Goal: Task Accomplishment & Management: Use online tool/utility

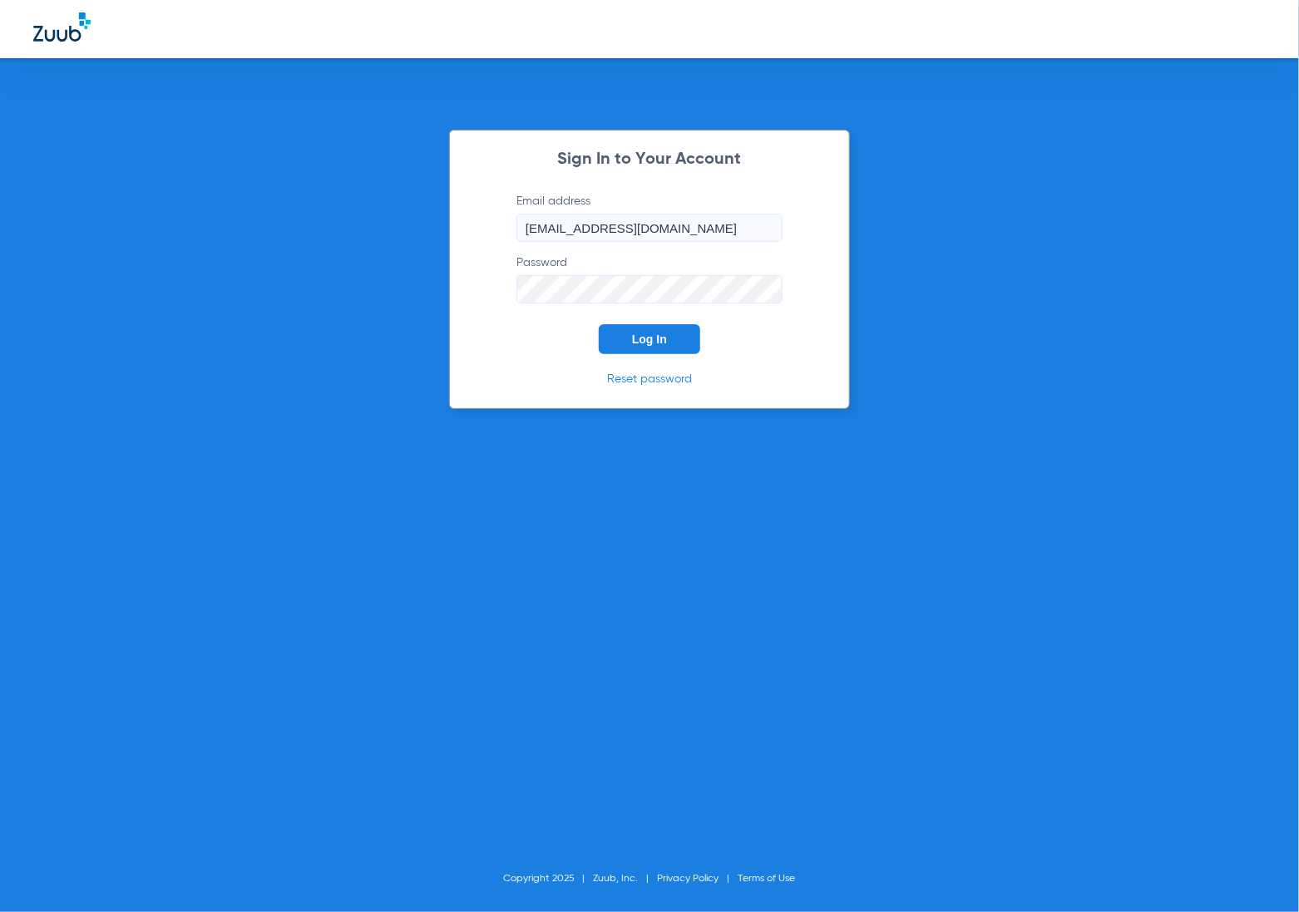
click at [642, 330] on button "Log In" at bounding box center [649, 339] width 101 height 30
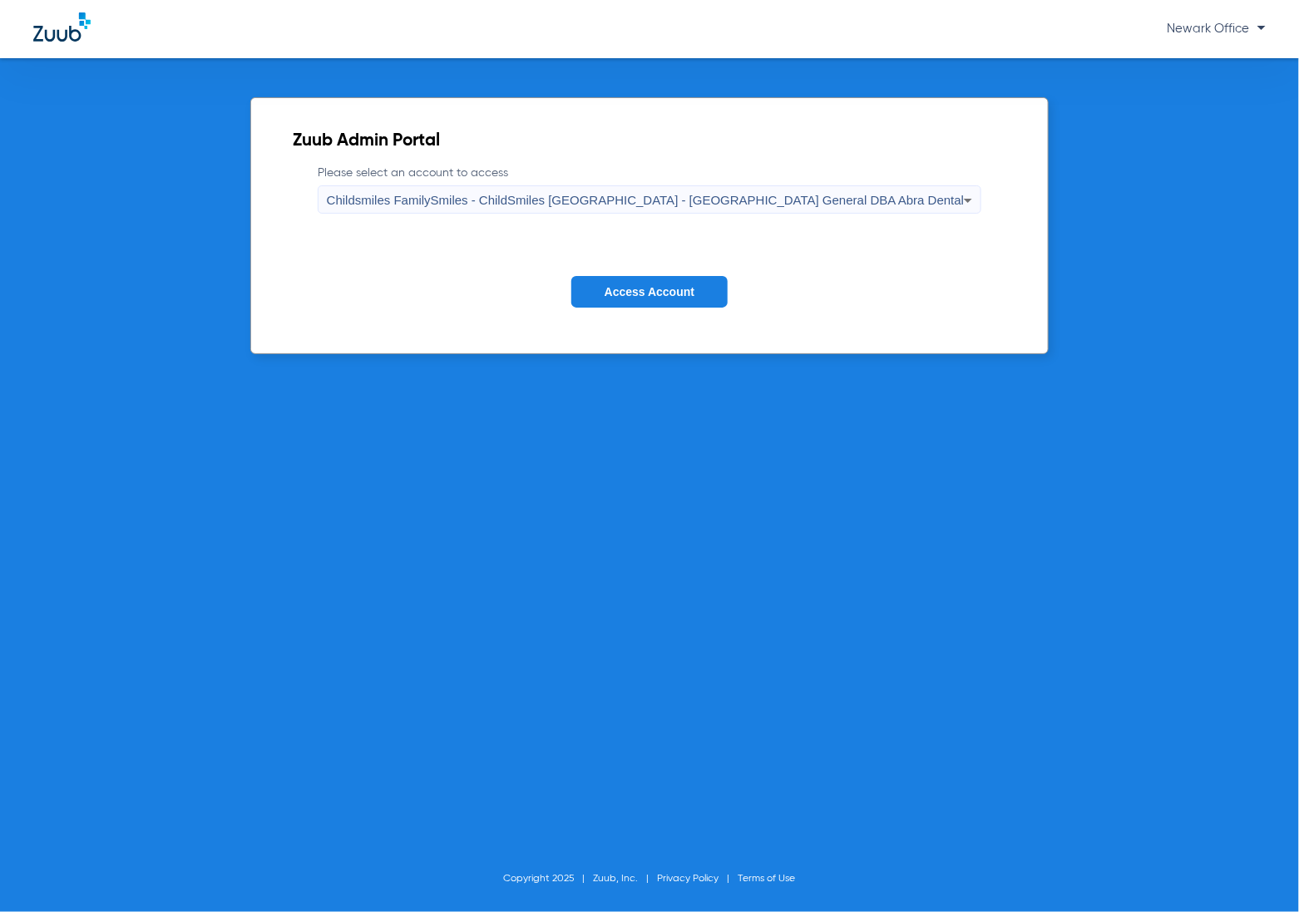
click at [650, 289] on span "Access Account" at bounding box center [650, 291] width 90 height 13
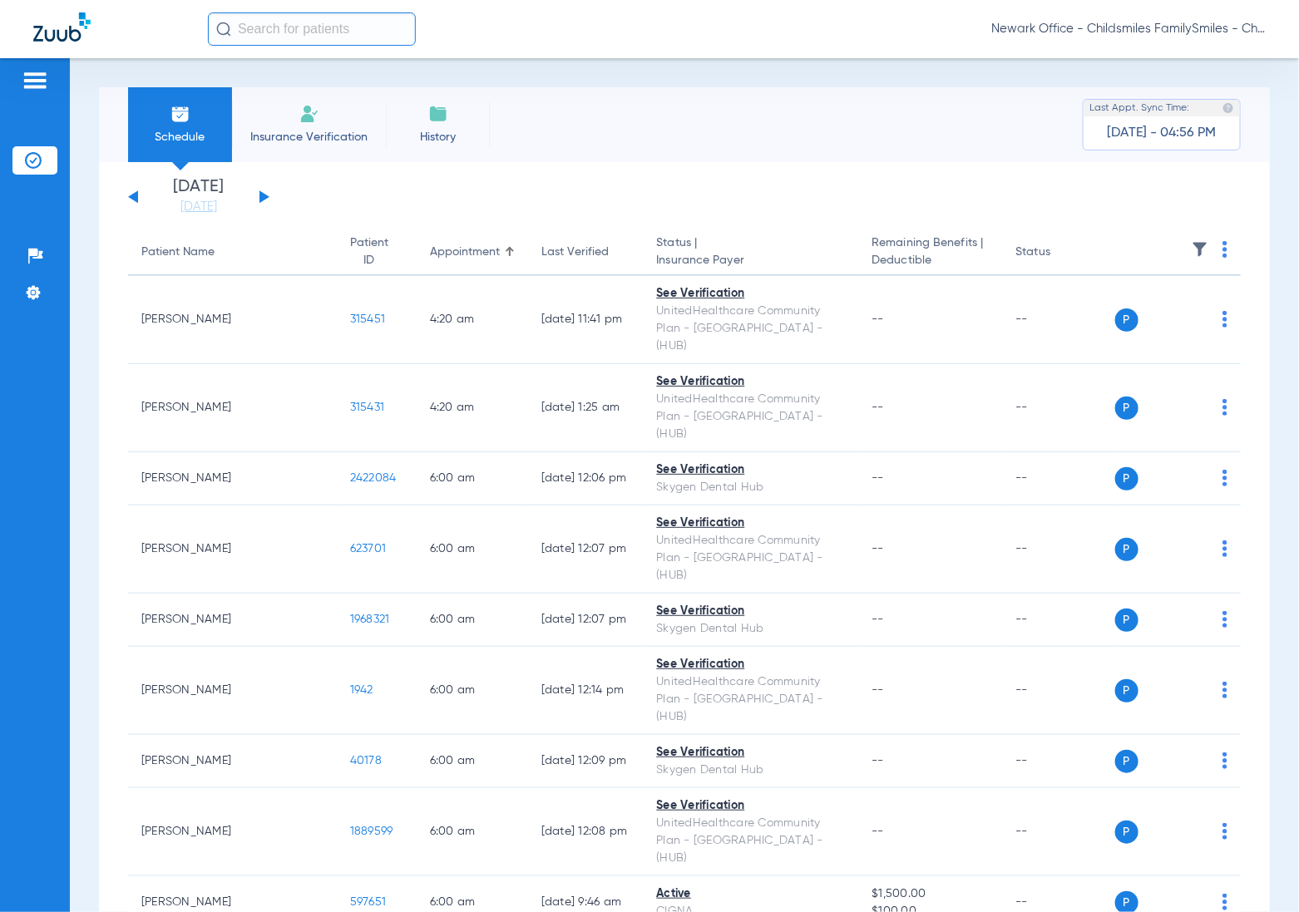
click at [279, 27] on input "text" at bounding box center [312, 28] width 208 height 33
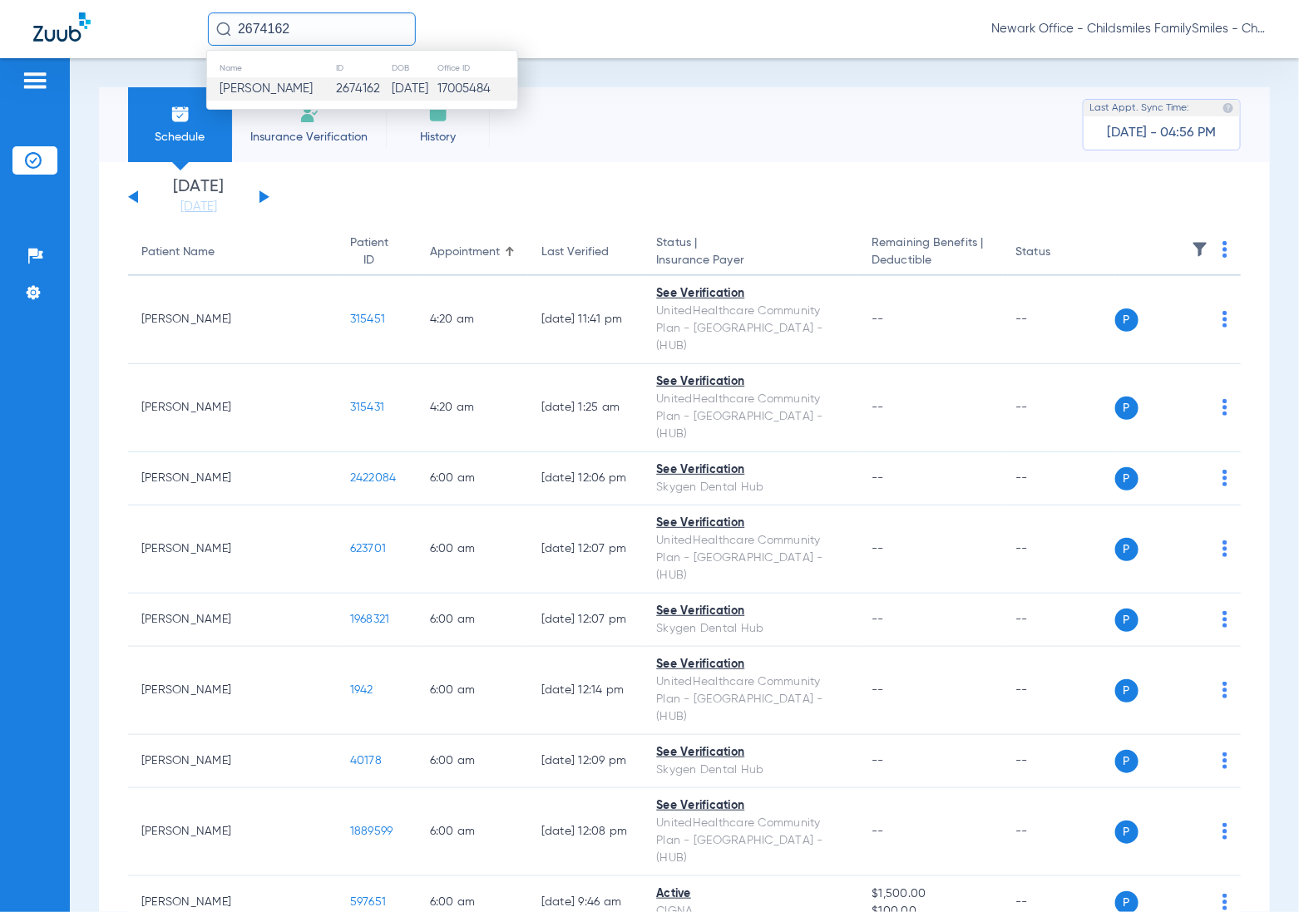
type input "2674162"
click at [336, 94] on td "2674162" at bounding box center [363, 88] width 55 height 23
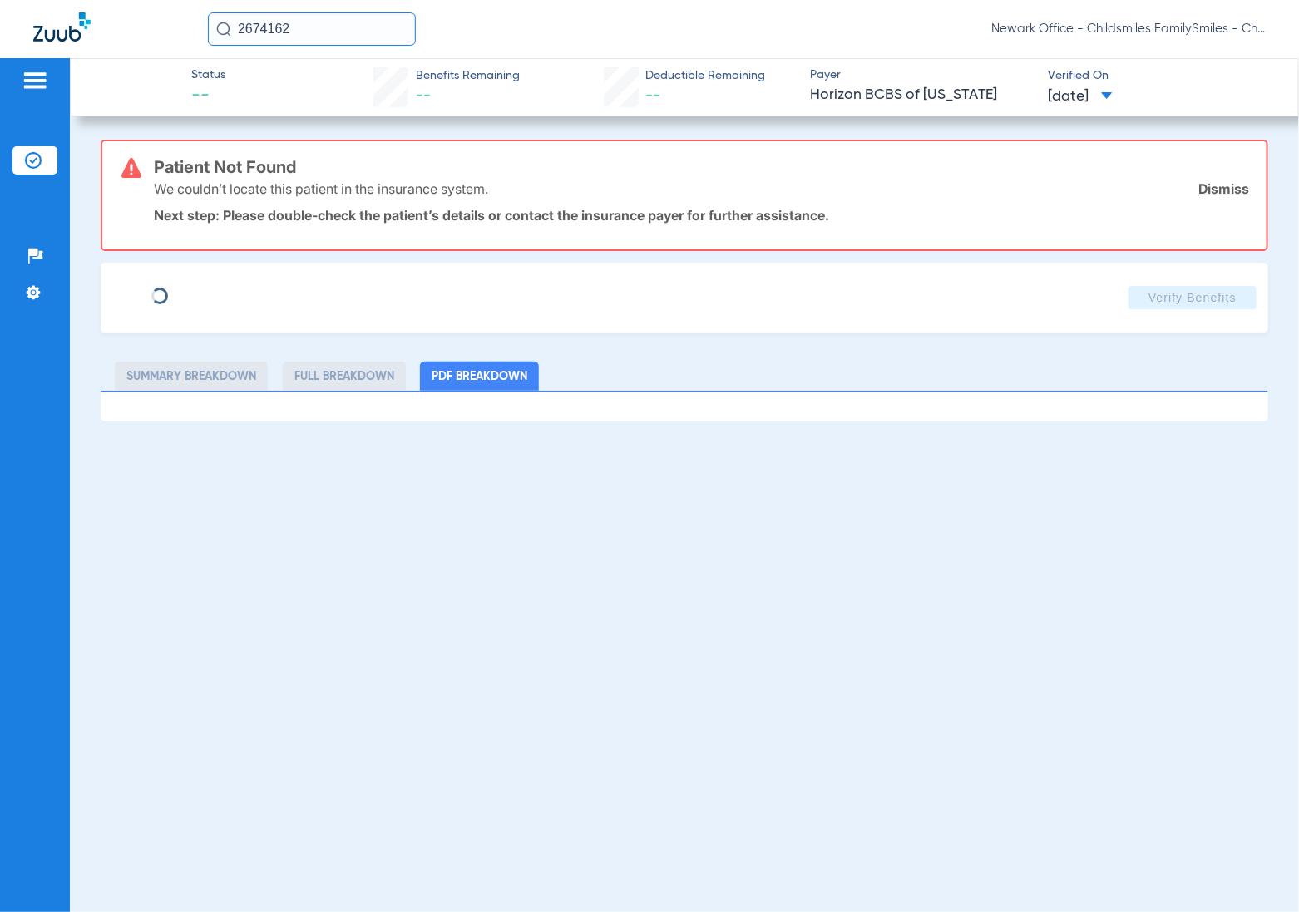
type input "[PERSON_NAME]"
type input "[DATE]"
type input "3HZN98197700"
type input "0761280002"
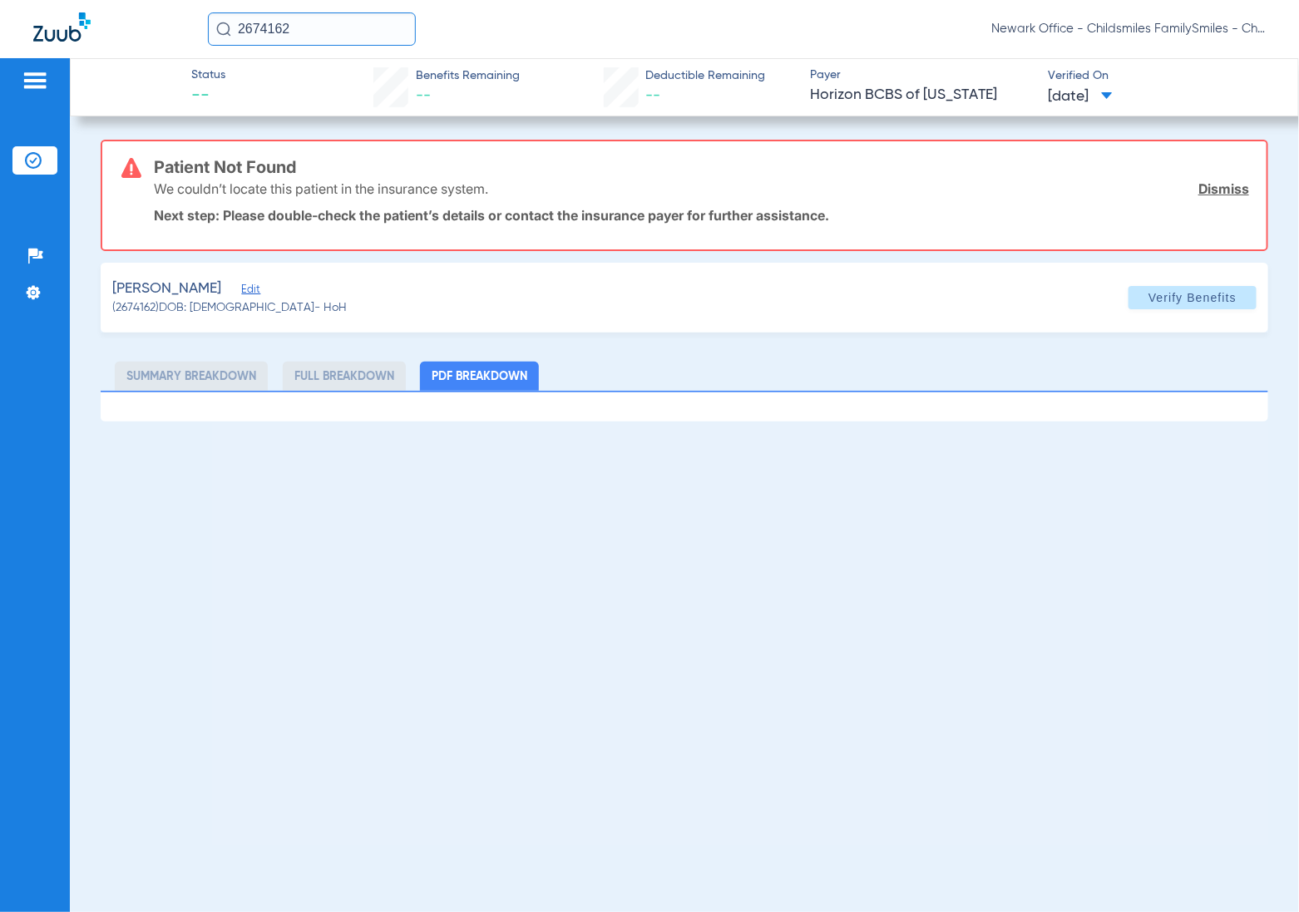
click at [244, 287] on span "Edit" at bounding box center [248, 292] width 15 height 16
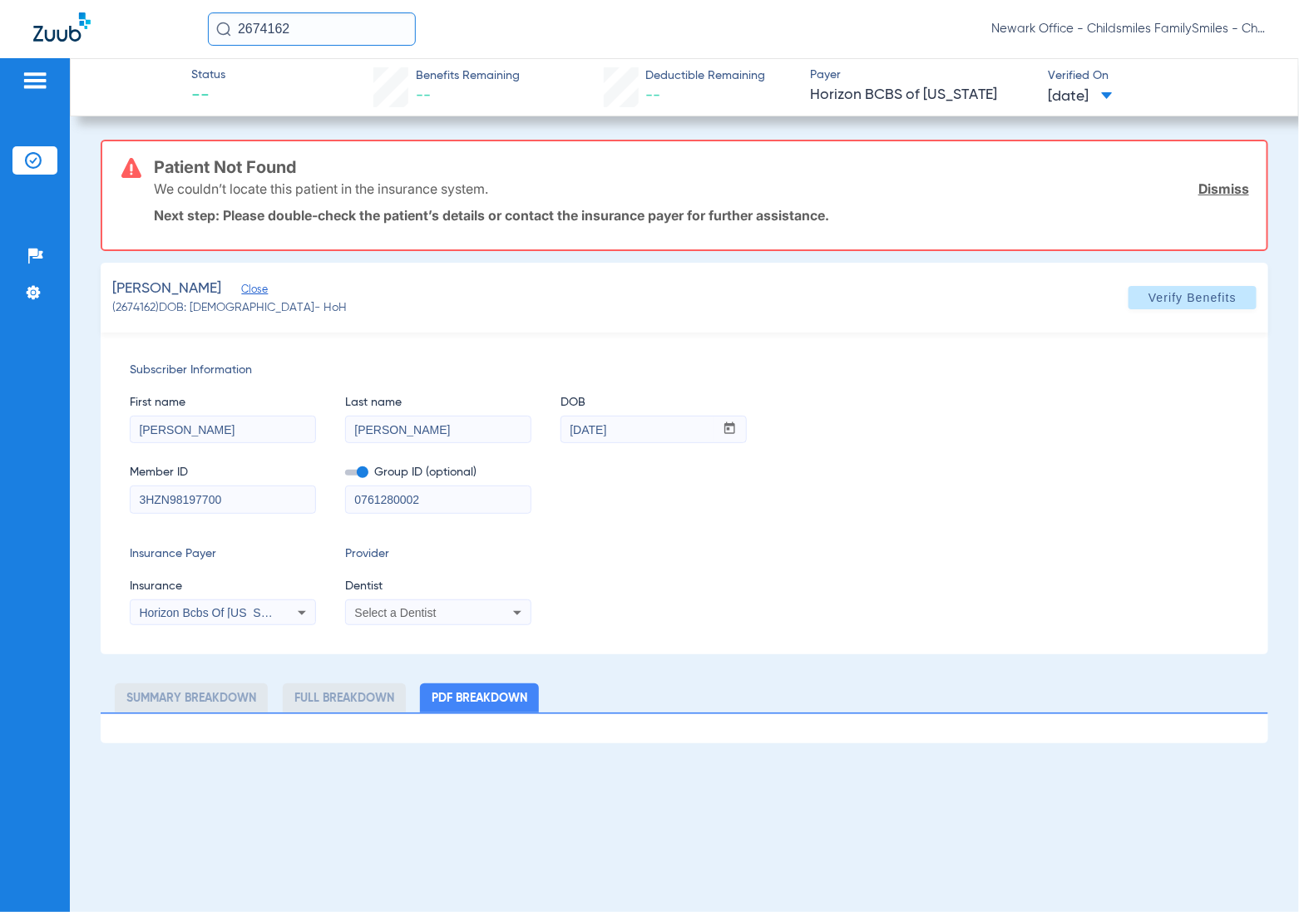
click at [400, 608] on span "Select a Dentist" at bounding box center [395, 612] width 82 height 13
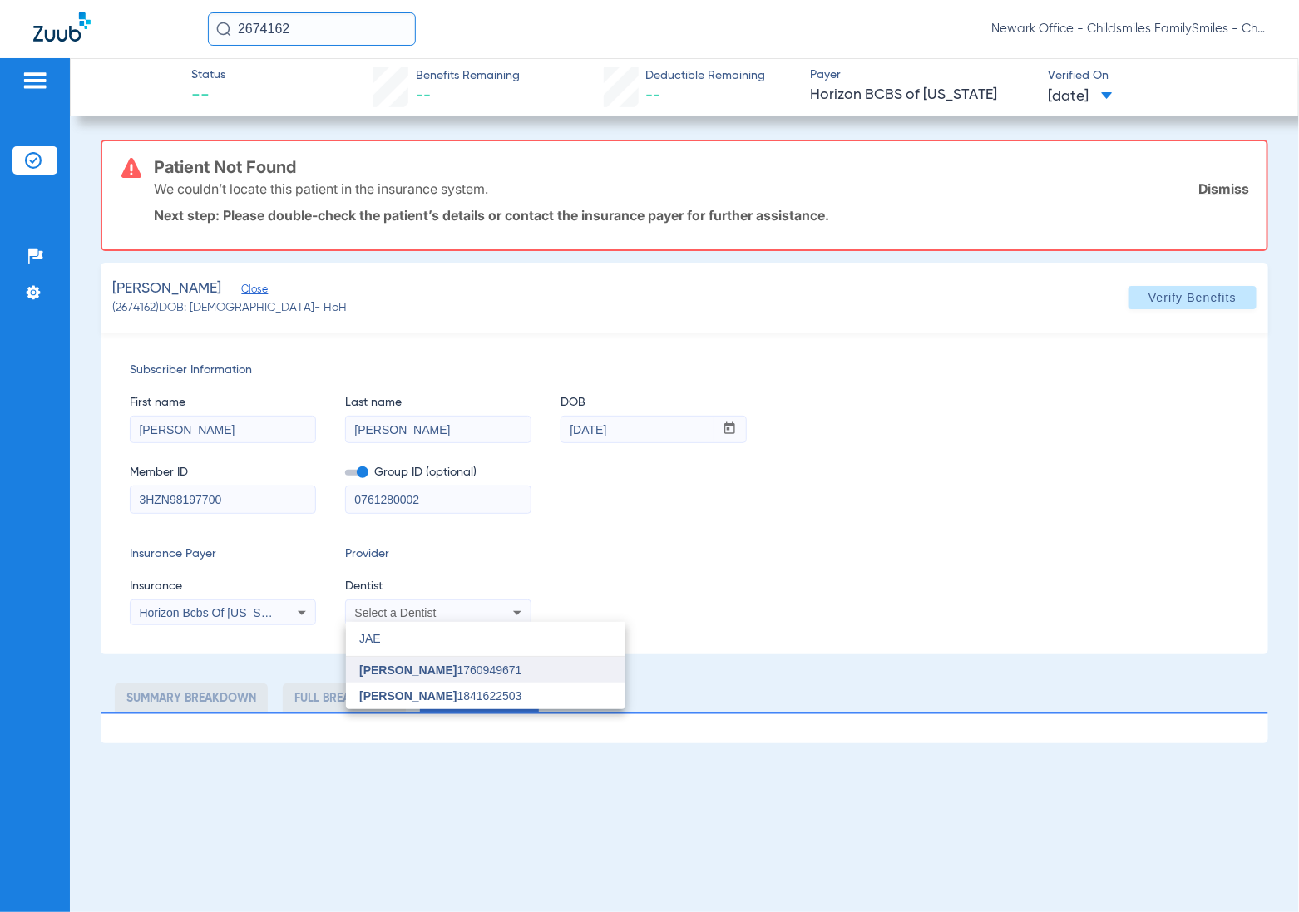
type input "JAE"
click at [393, 664] on span "[PERSON_NAME]" at bounding box center [407, 670] width 97 height 13
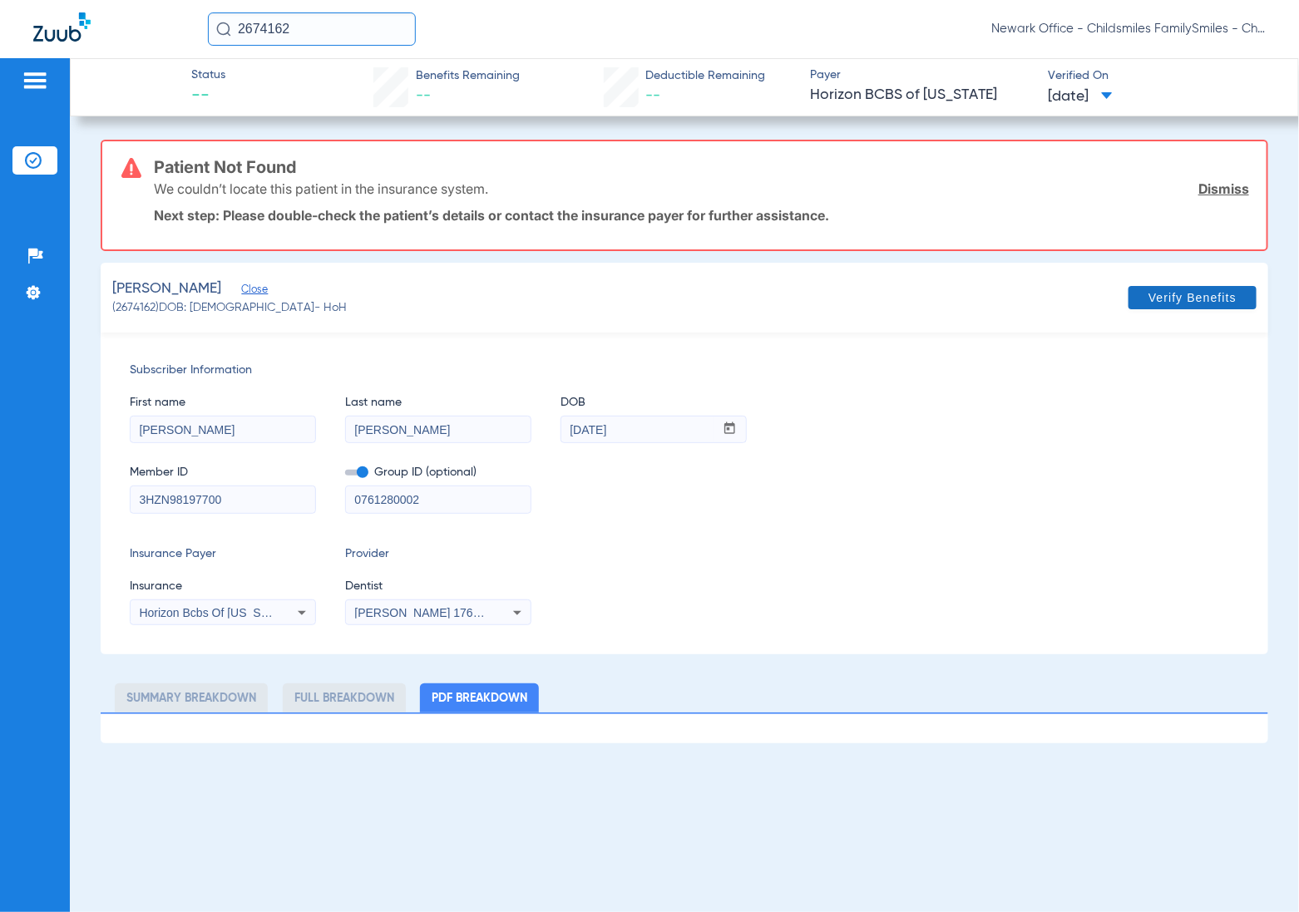
click at [1170, 302] on span "Verify Benefits" at bounding box center [1193, 297] width 88 height 13
